Goal: Task Accomplishment & Management: Manage account settings

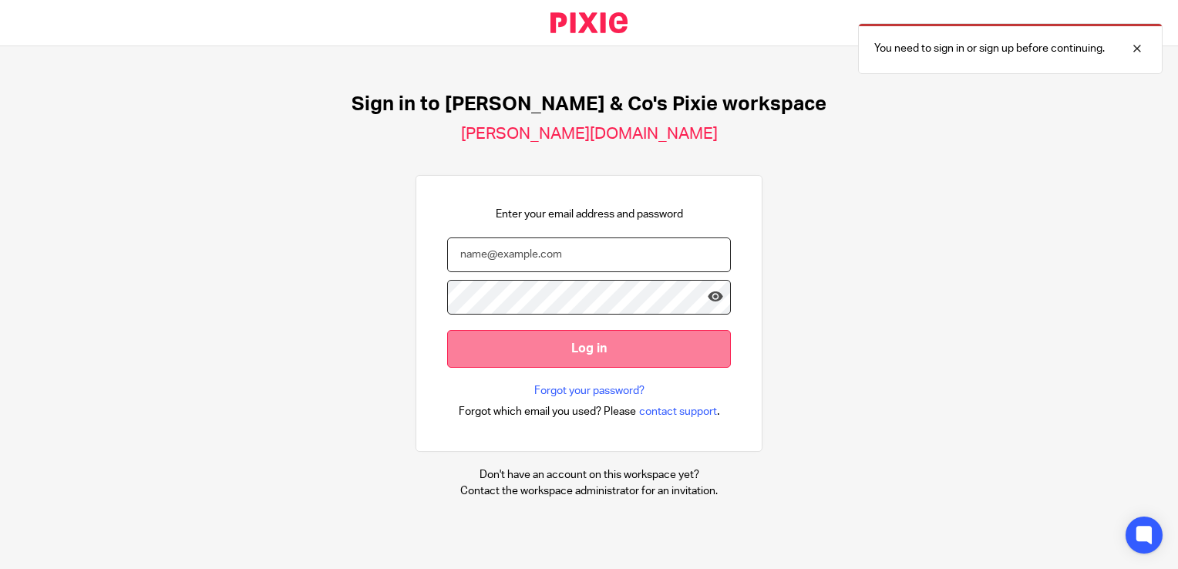
type input "Crawford"
click at [566, 344] on input "Log in" at bounding box center [589, 349] width 284 height 38
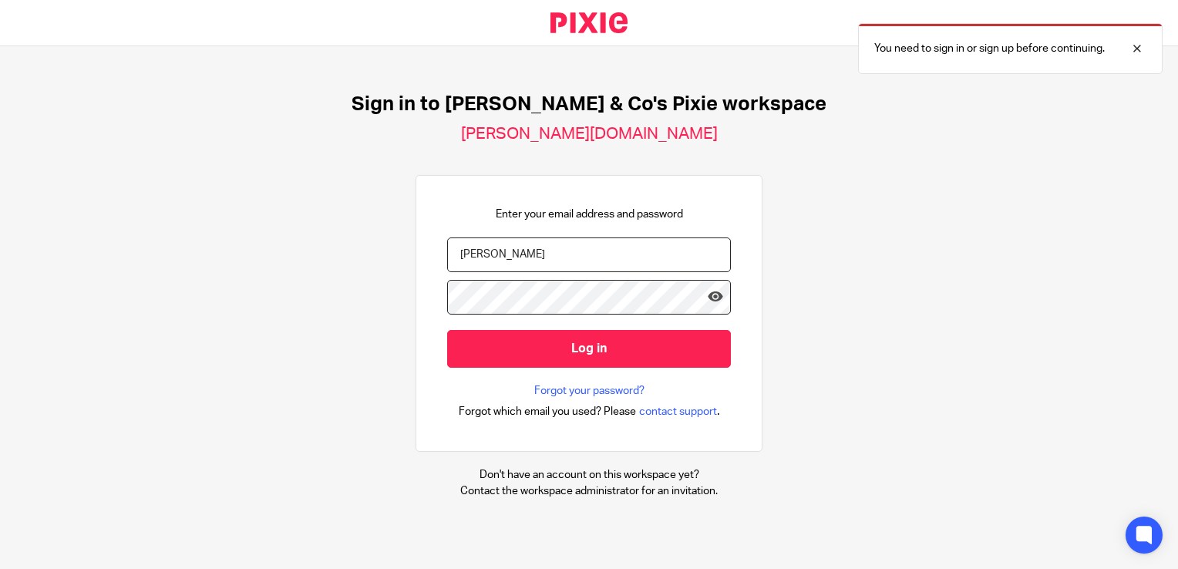
drag, startPoint x: 531, startPoint y: 255, endPoint x: 444, endPoint y: 251, distance: 87.2
click at [447, 251] on input "Crawford" at bounding box center [589, 254] width 284 height 35
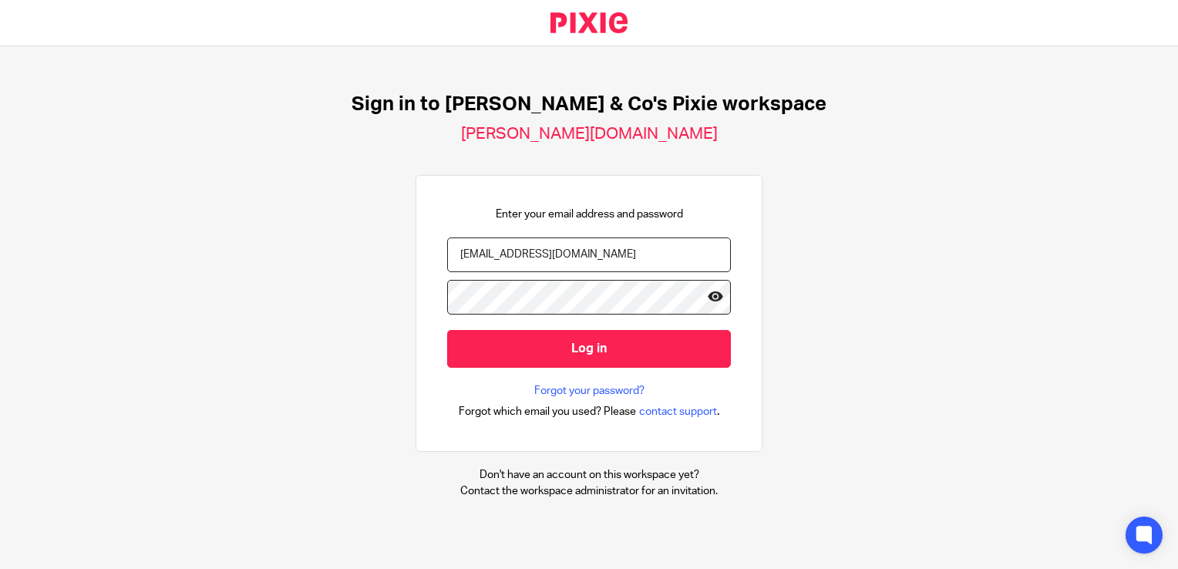
type input "jake.c@dtbc.co.uk"
click at [708, 298] on icon at bounding box center [715, 296] width 15 height 15
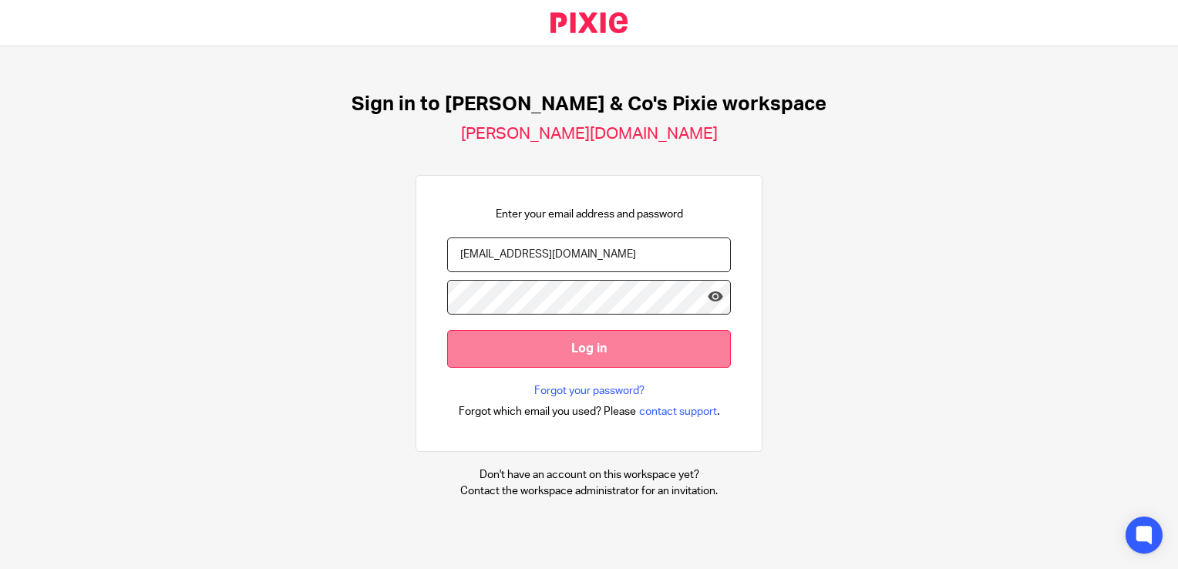
click at [681, 342] on input "Log in" at bounding box center [589, 349] width 284 height 38
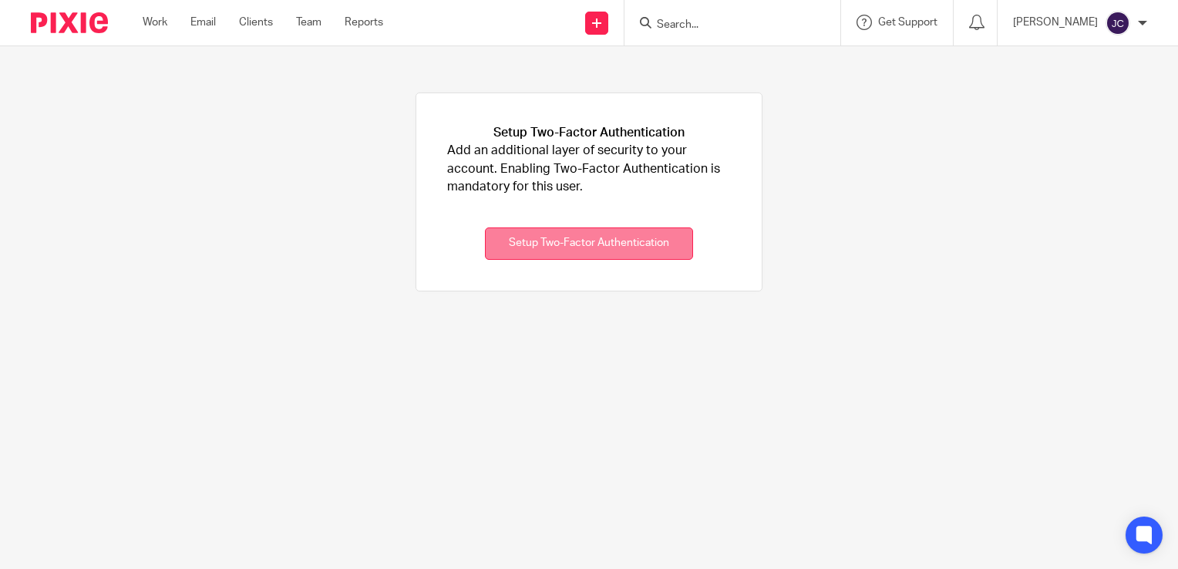
click at [650, 247] on button "Setup Two-Factor Authentication" at bounding box center [589, 243] width 208 height 33
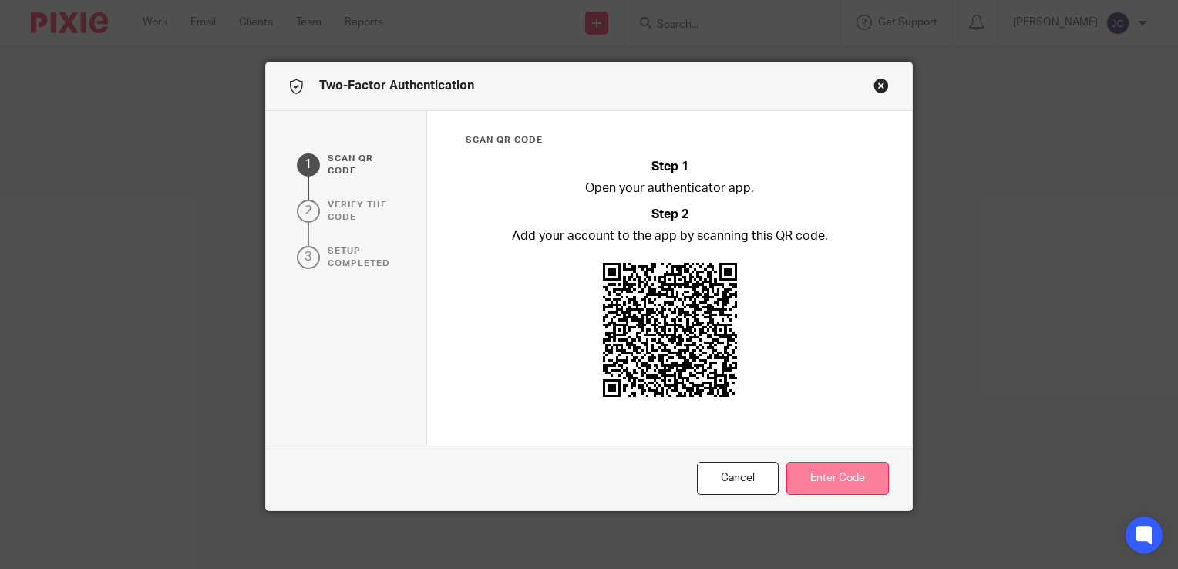
click at [848, 468] on button "Enter Code" at bounding box center [837, 478] width 103 height 33
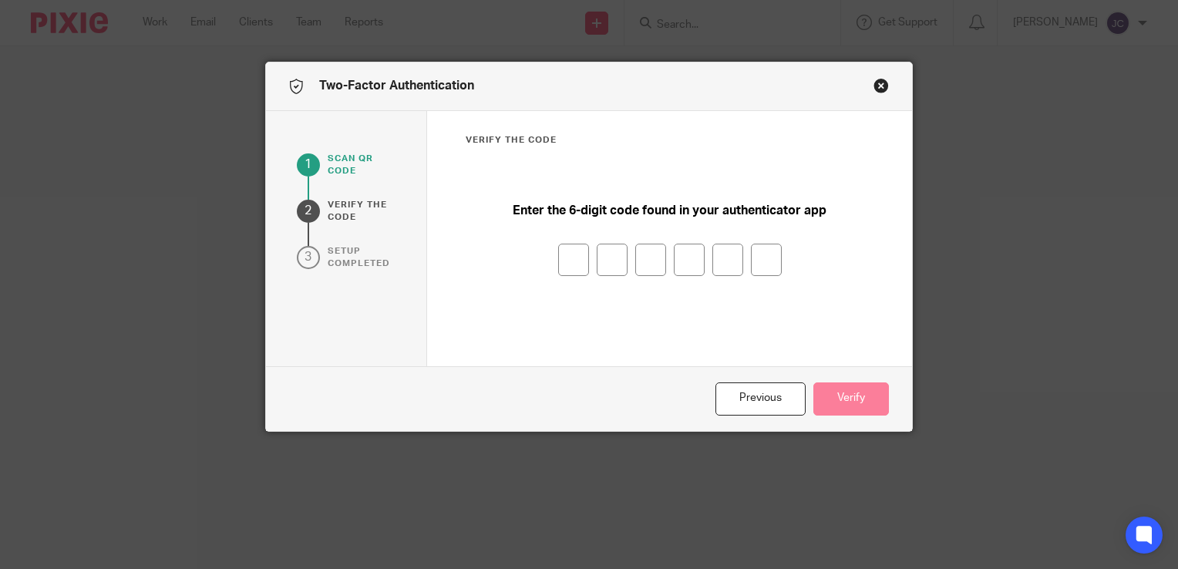
click at [570, 267] on input "number" at bounding box center [573, 260] width 31 height 32
type input "1"
type input "4"
type input "3"
type input "4"
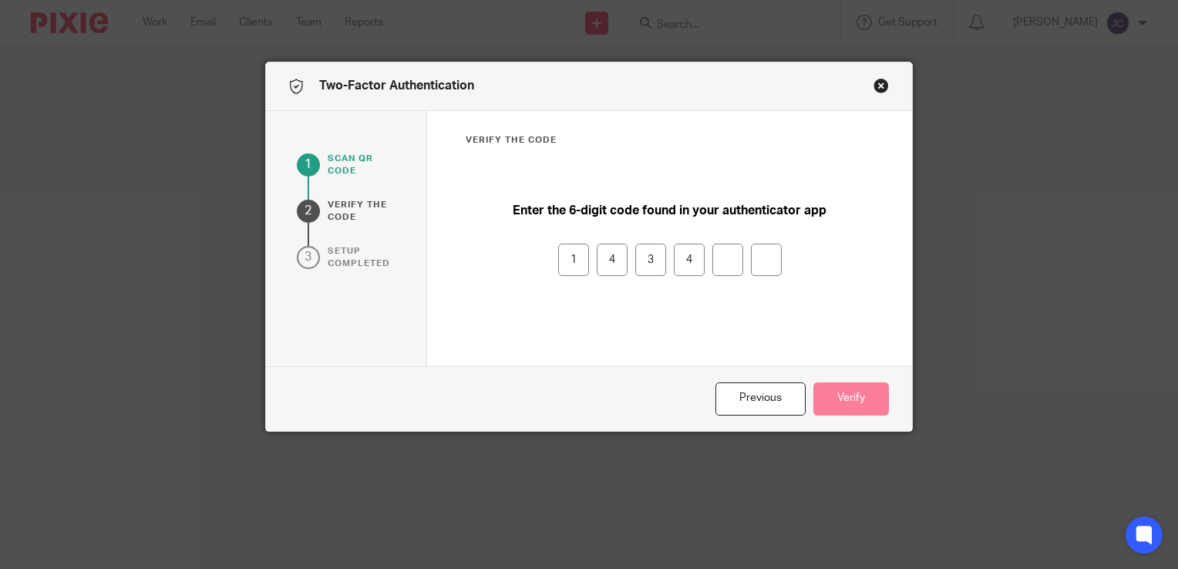
type input "9"
type input "2"
click at [823, 406] on button "Verify" at bounding box center [851, 398] width 76 height 33
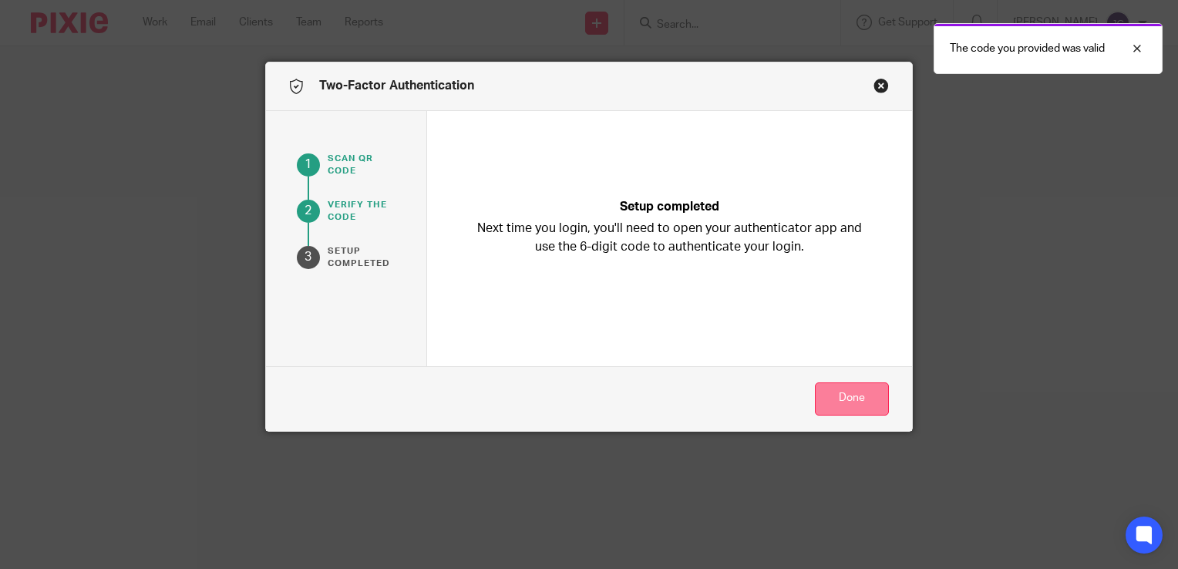
click at [837, 393] on button "Done" at bounding box center [852, 398] width 74 height 33
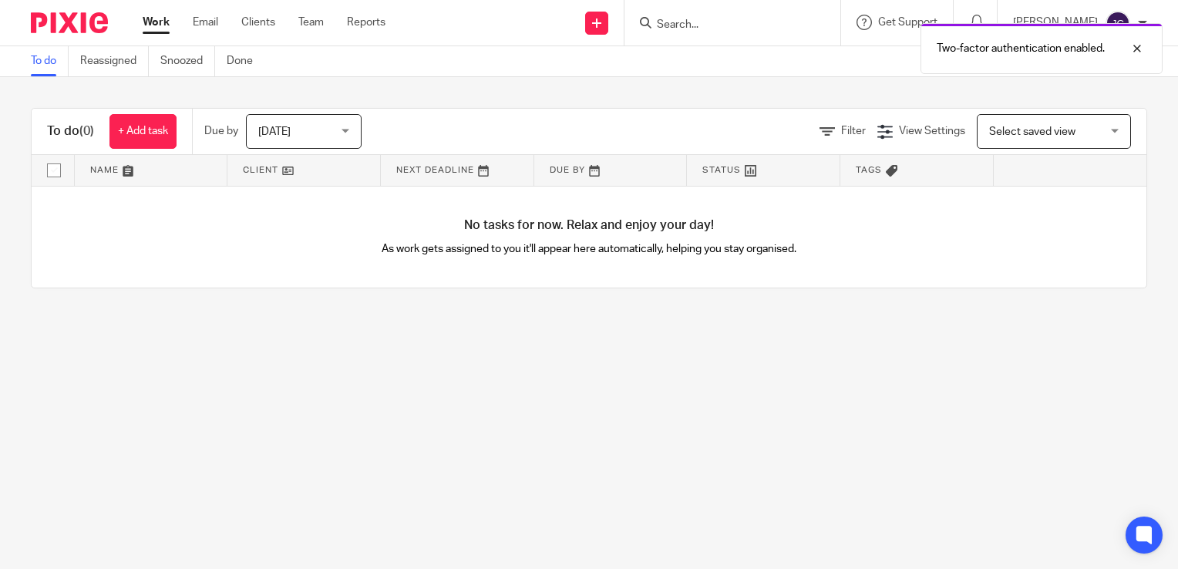
click at [678, 21] on div "Two-factor authentication enabled." at bounding box center [875, 44] width 573 height 59
click at [683, 20] on div "Two-factor authentication enabled." at bounding box center [875, 44] width 573 height 59
click at [704, 26] on div "Two-factor authentication enabled." at bounding box center [875, 44] width 573 height 59
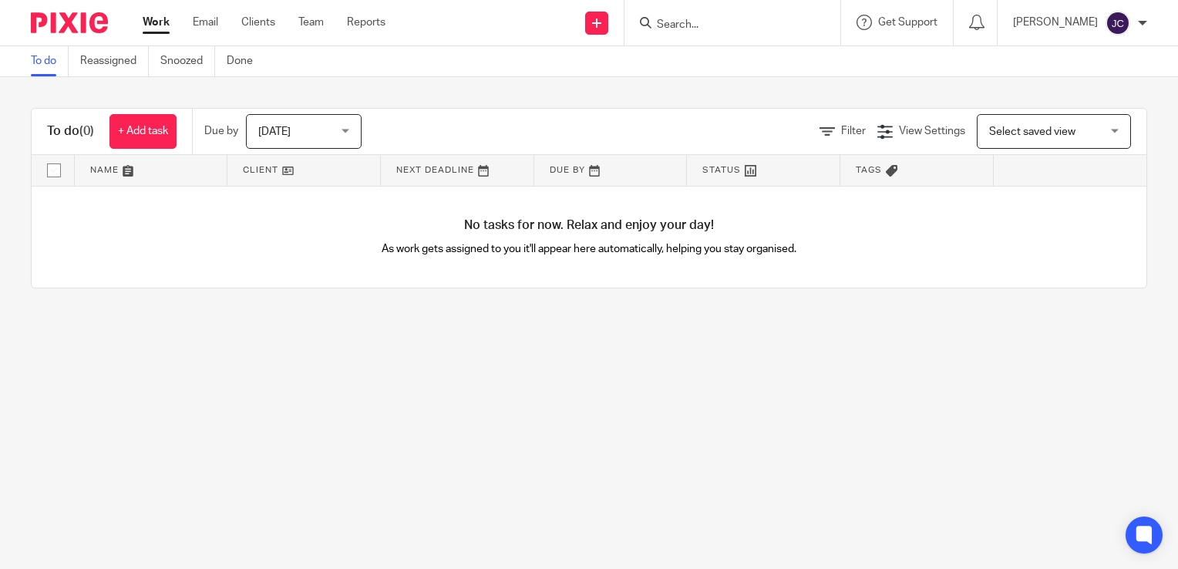
click at [721, 22] on input "Search" at bounding box center [724, 25] width 139 height 14
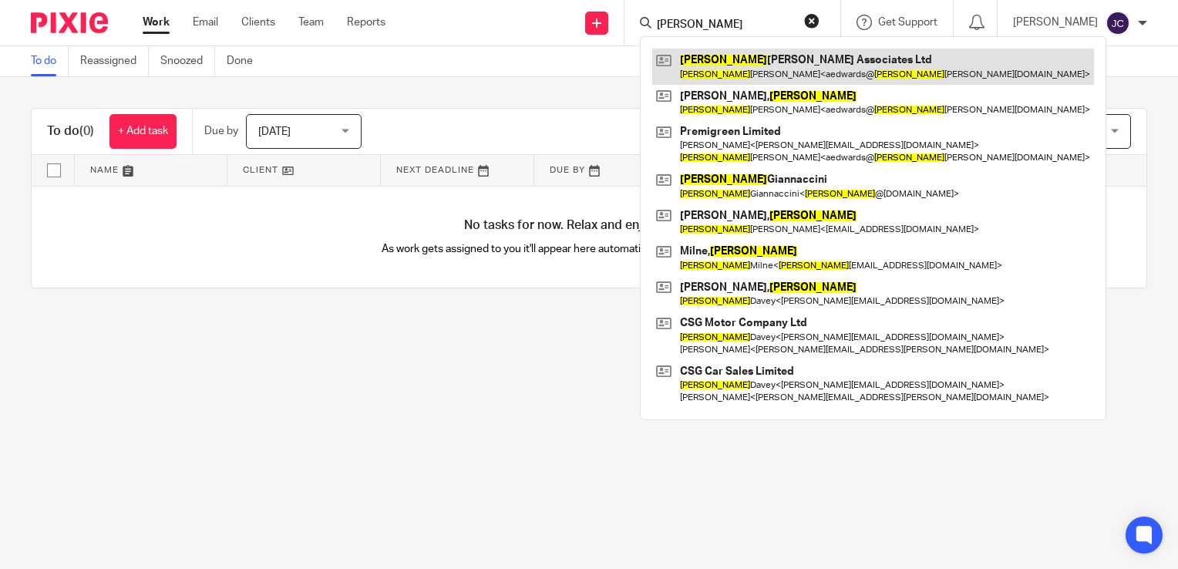
type input "antony"
click at [789, 58] on link at bounding box center [873, 66] width 442 height 35
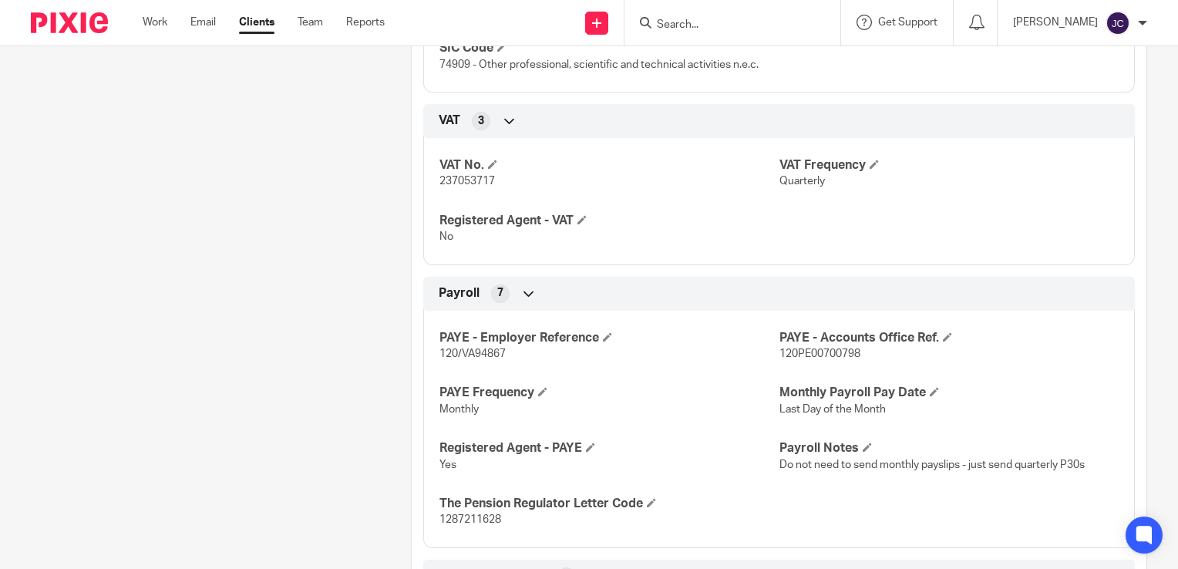
scroll to position [1315, 0]
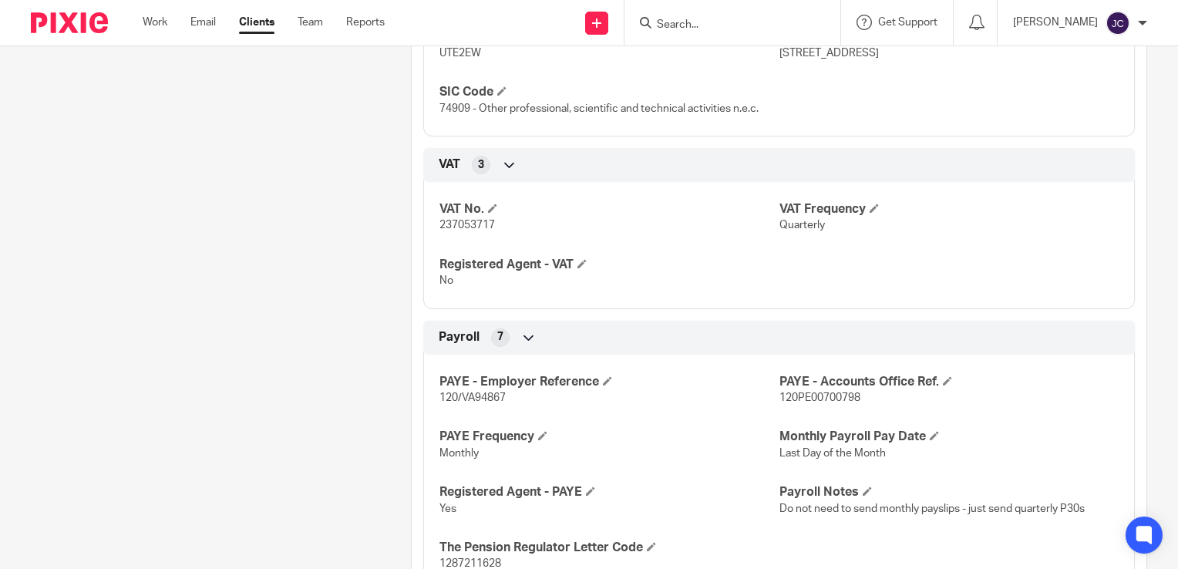
click at [681, 15] on form at bounding box center [737, 22] width 164 height 19
click at [690, 31] on input "Search" at bounding box center [724, 25] width 139 height 14
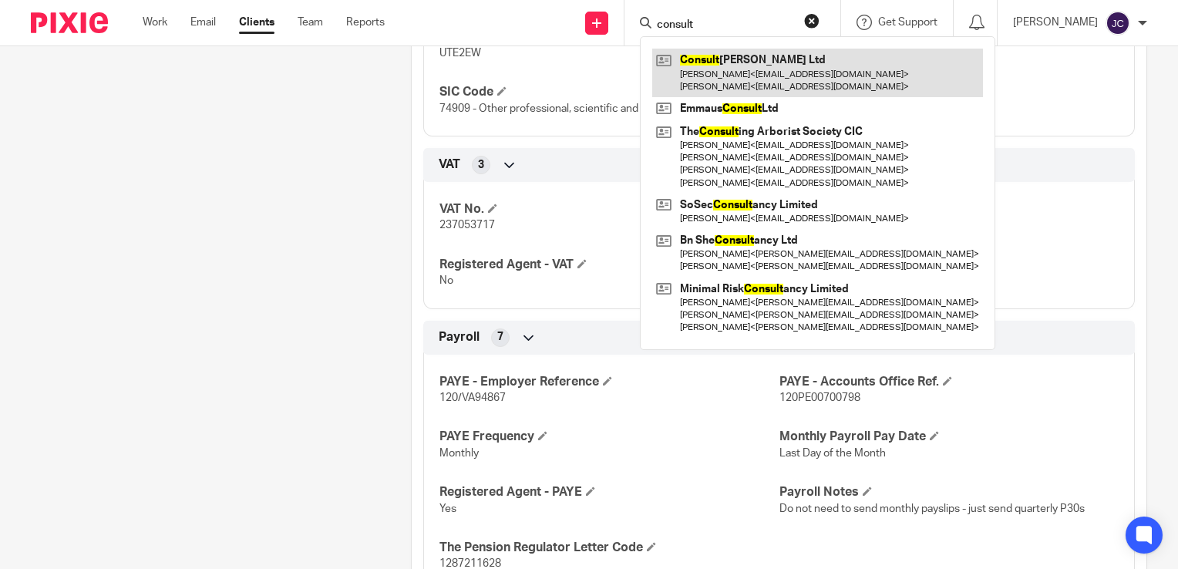
type input "consult"
click at [753, 71] on link at bounding box center [817, 73] width 331 height 48
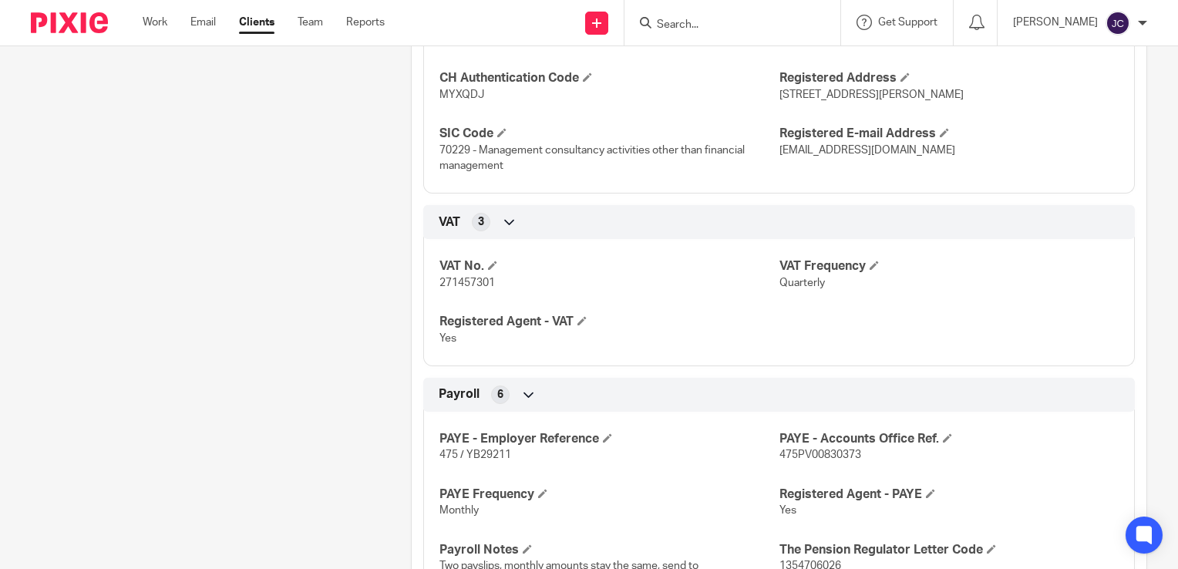
scroll to position [1445, 0]
